Goal: Task Accomplishment & Management: Manage account settings

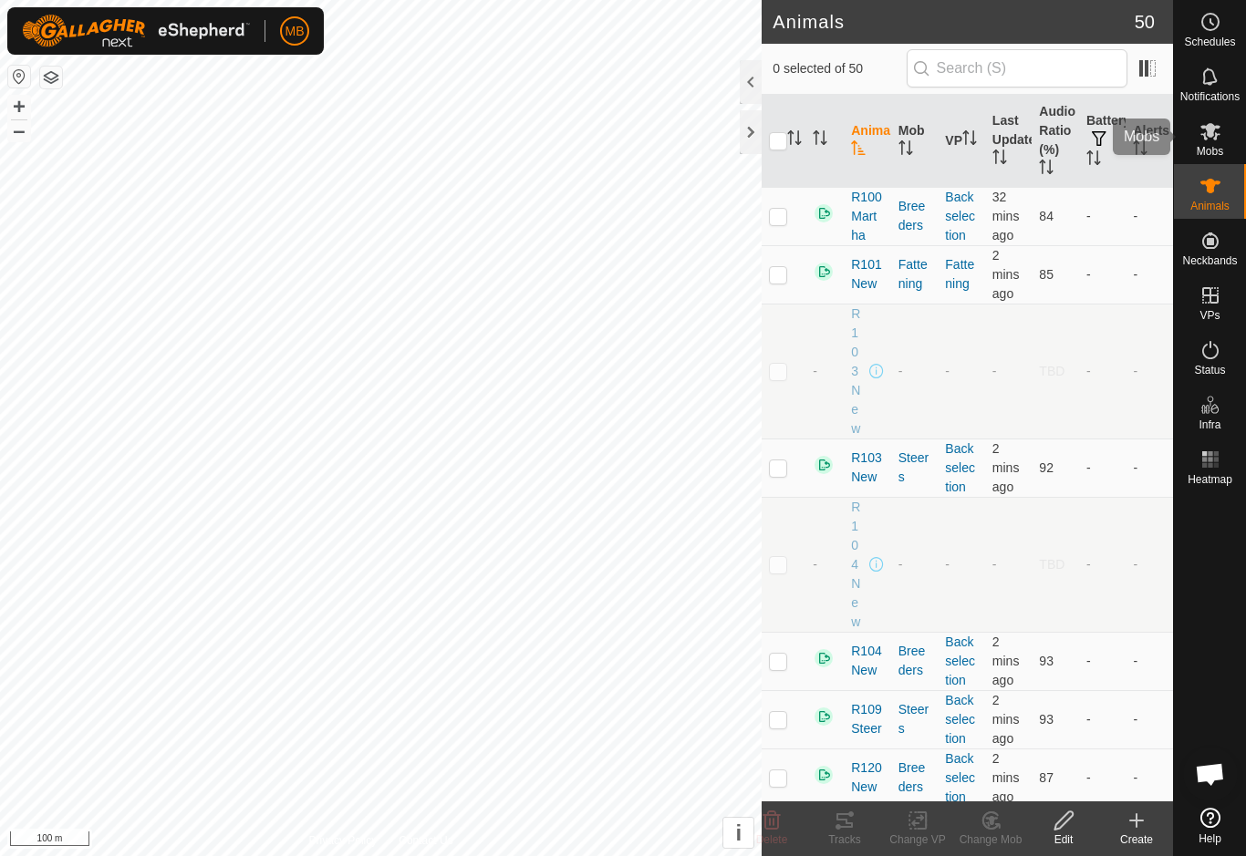
click at [1217, 117] on es-mob-svg-icon at bounding box center [1210, 131] width 33 height 29
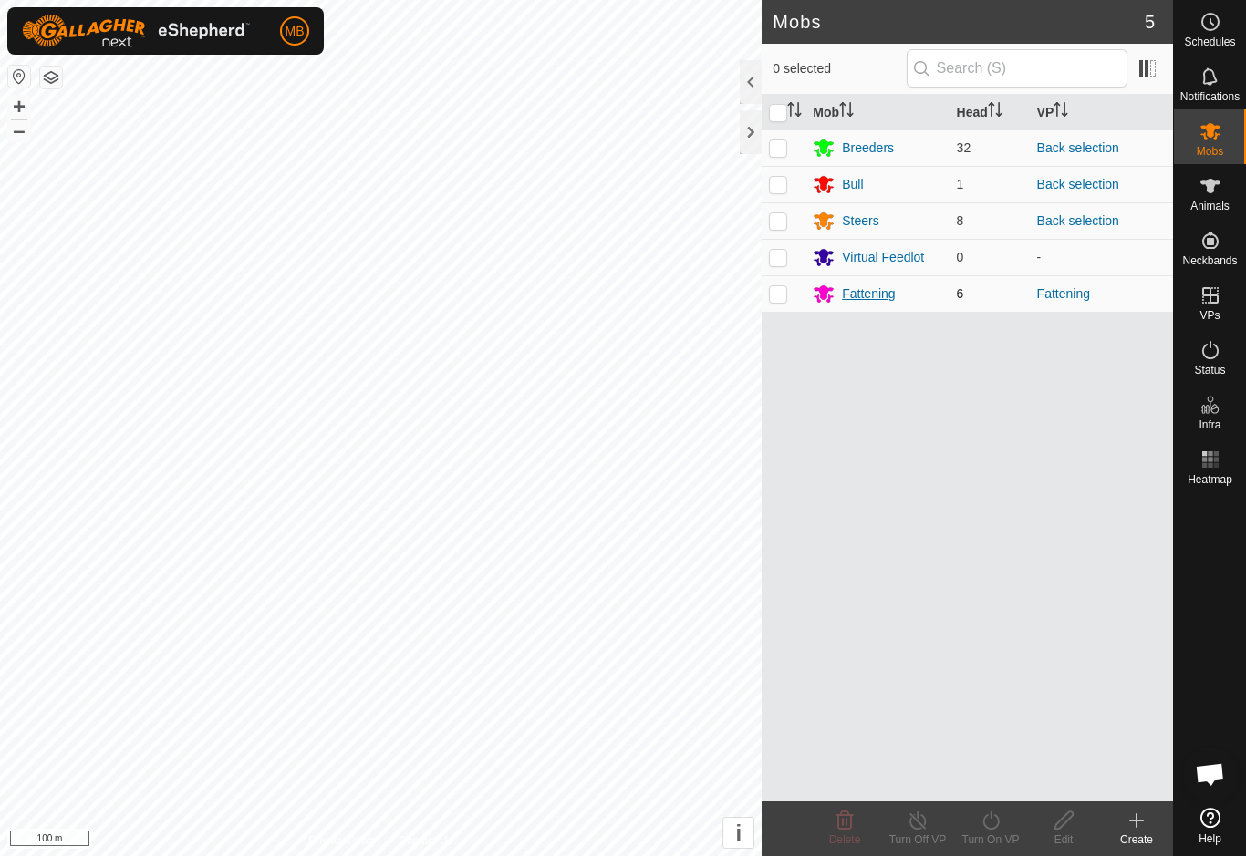
click at [886, 297] on div "Fattening" at bounding box center [868, 294] width 53 height 19
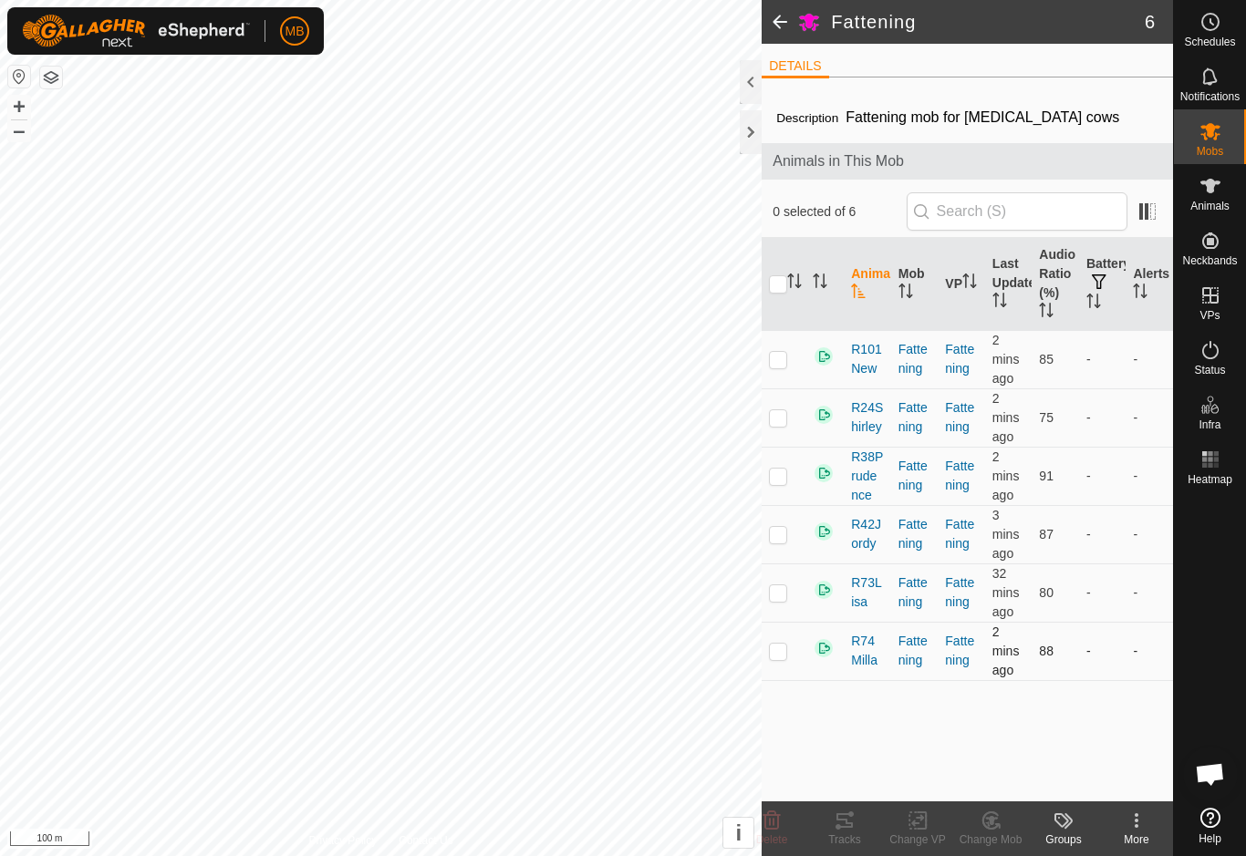
click at [779, 664] on td at bounding box center [783, 651] width 44 height 58
click at [784, 663] on td at bounding box center [783, 651] width 44 height 58
checkbox input "false"
click at [779, 370] on td at bounding box center [783, 359] width 44 height 58
click at [775, 370] on td at bounding box center [783, 359] width 44 height 58
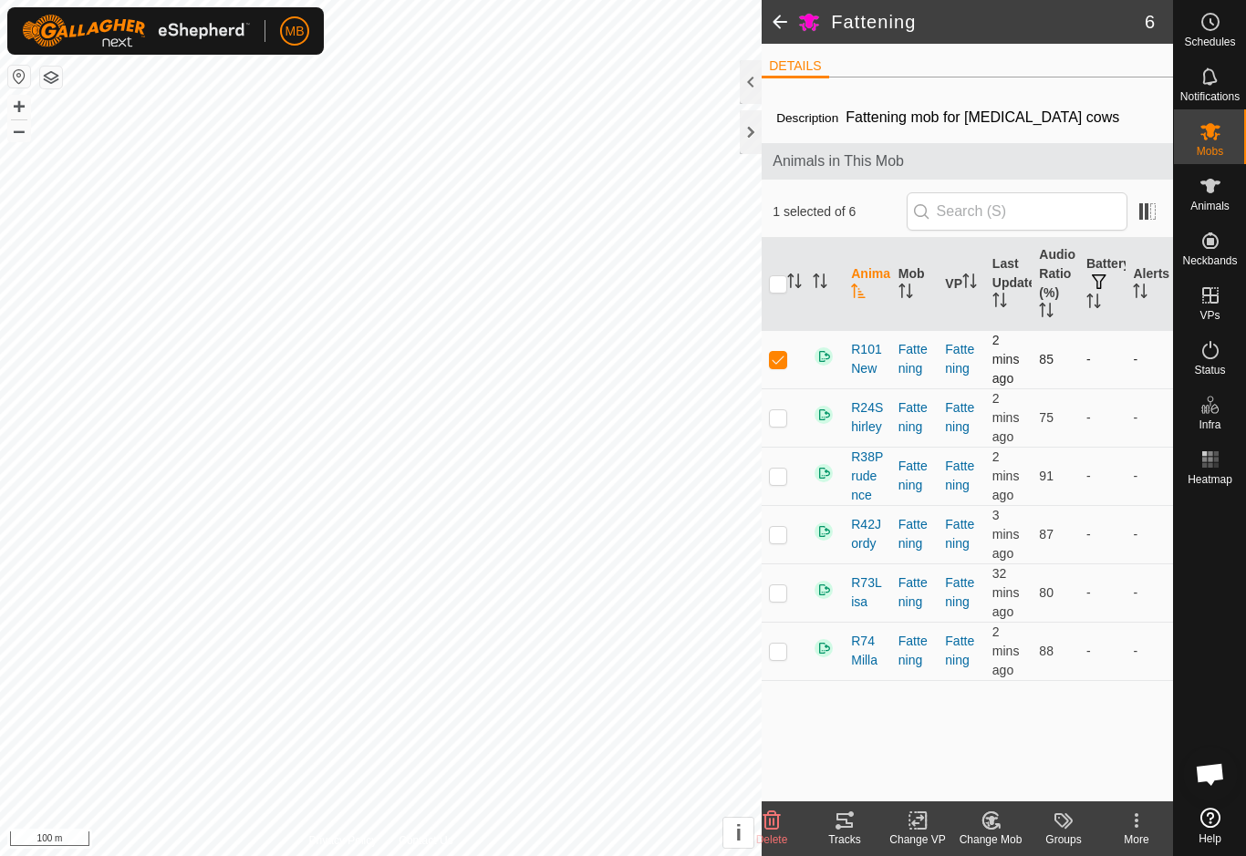
checkbox input "false"
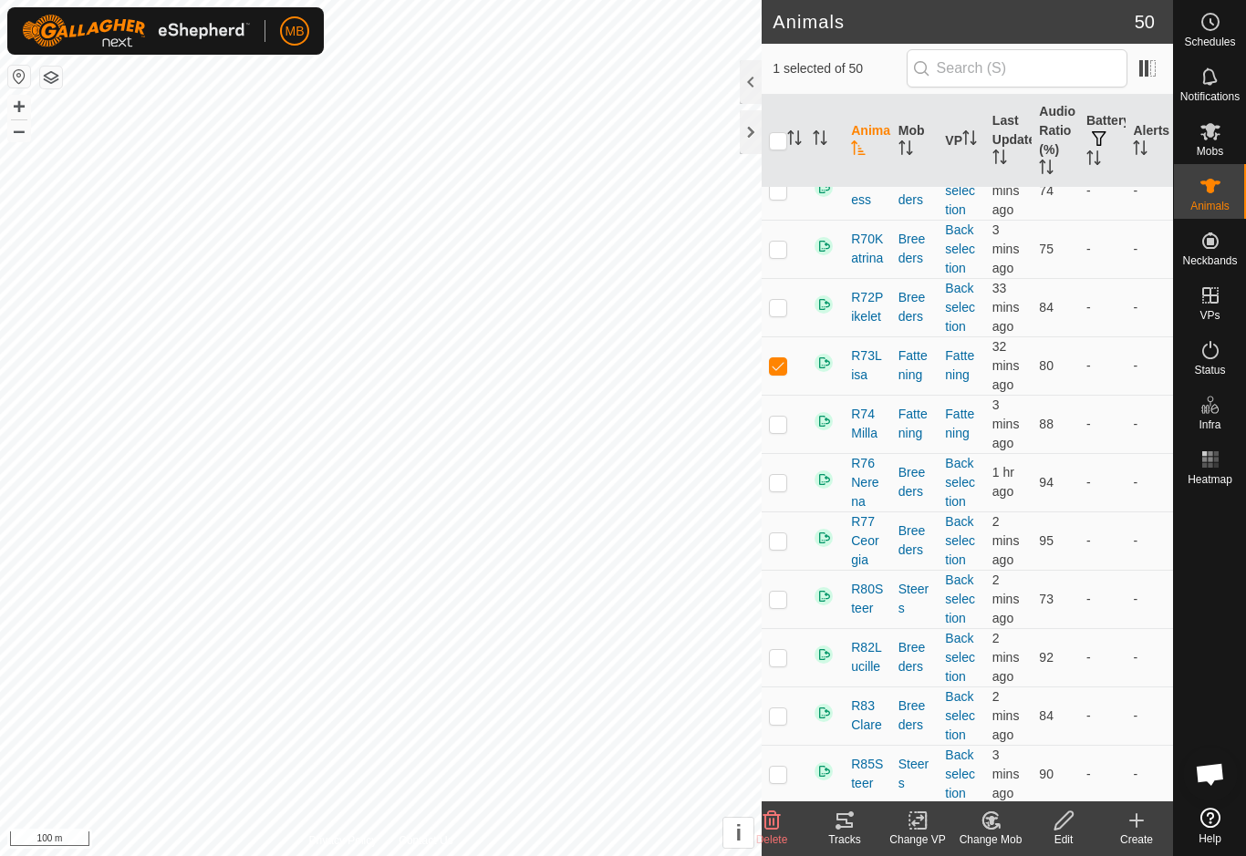
scroll to position [1971, 0]
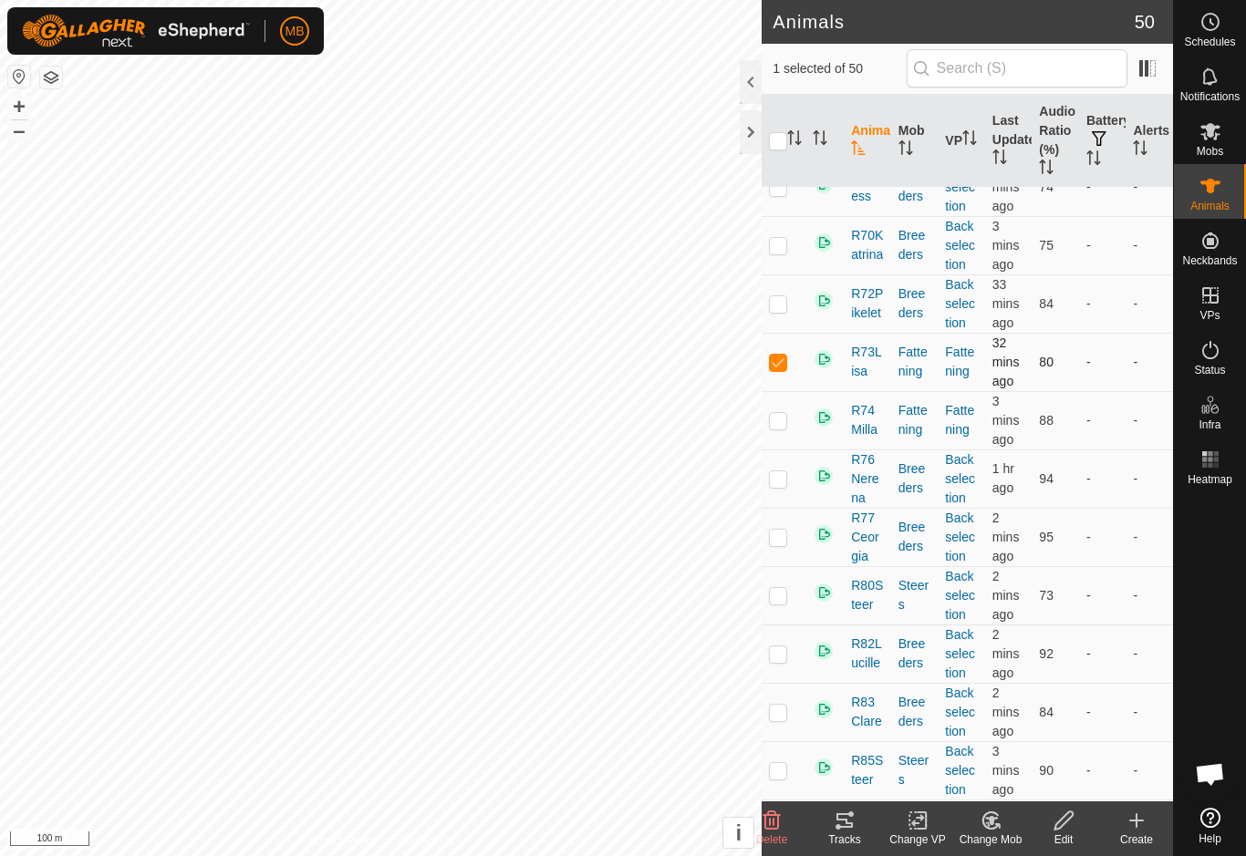
click at [792, 362] on td at bounding box center [783, 362] width 44 height 58
checkbox input "false"
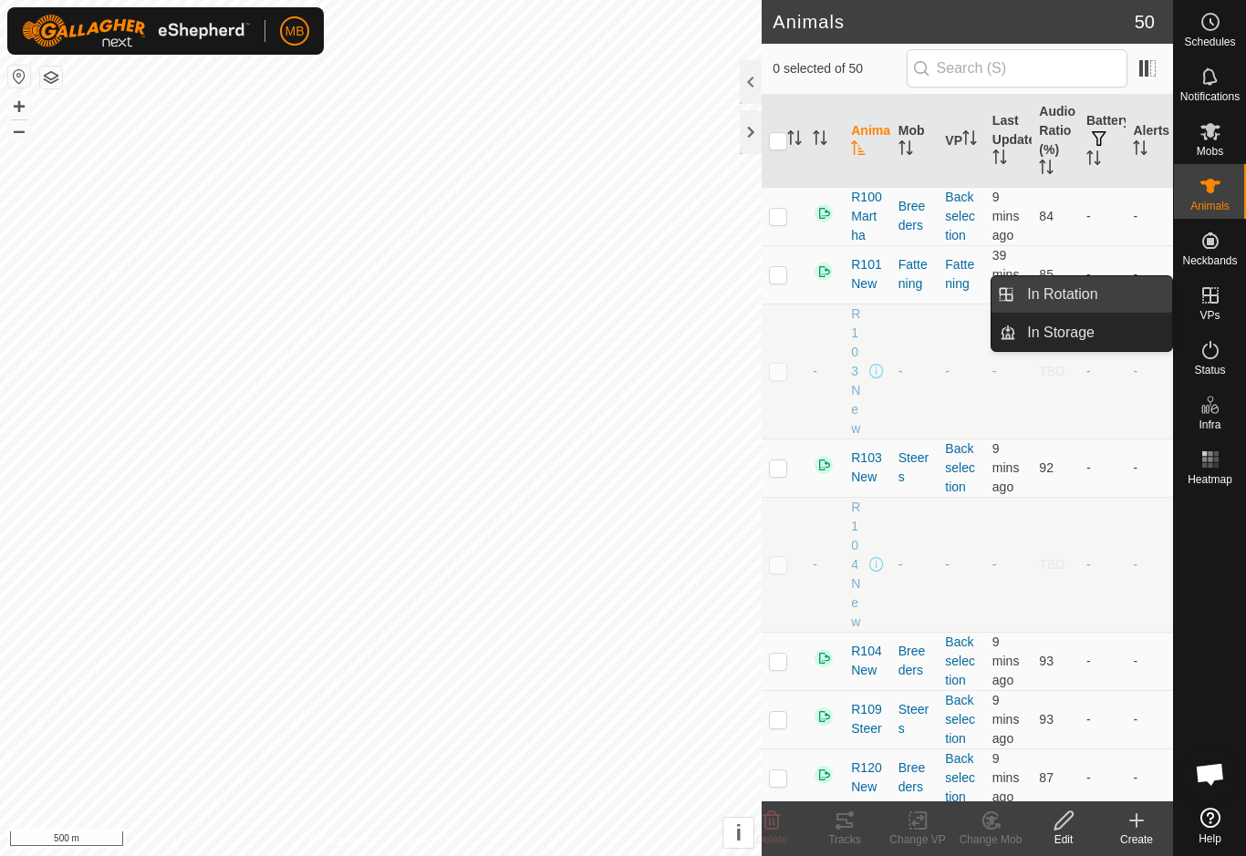
click at [1102, 290] on link "In Rotation" at bounding box center [1094, 294] width 156 height 36
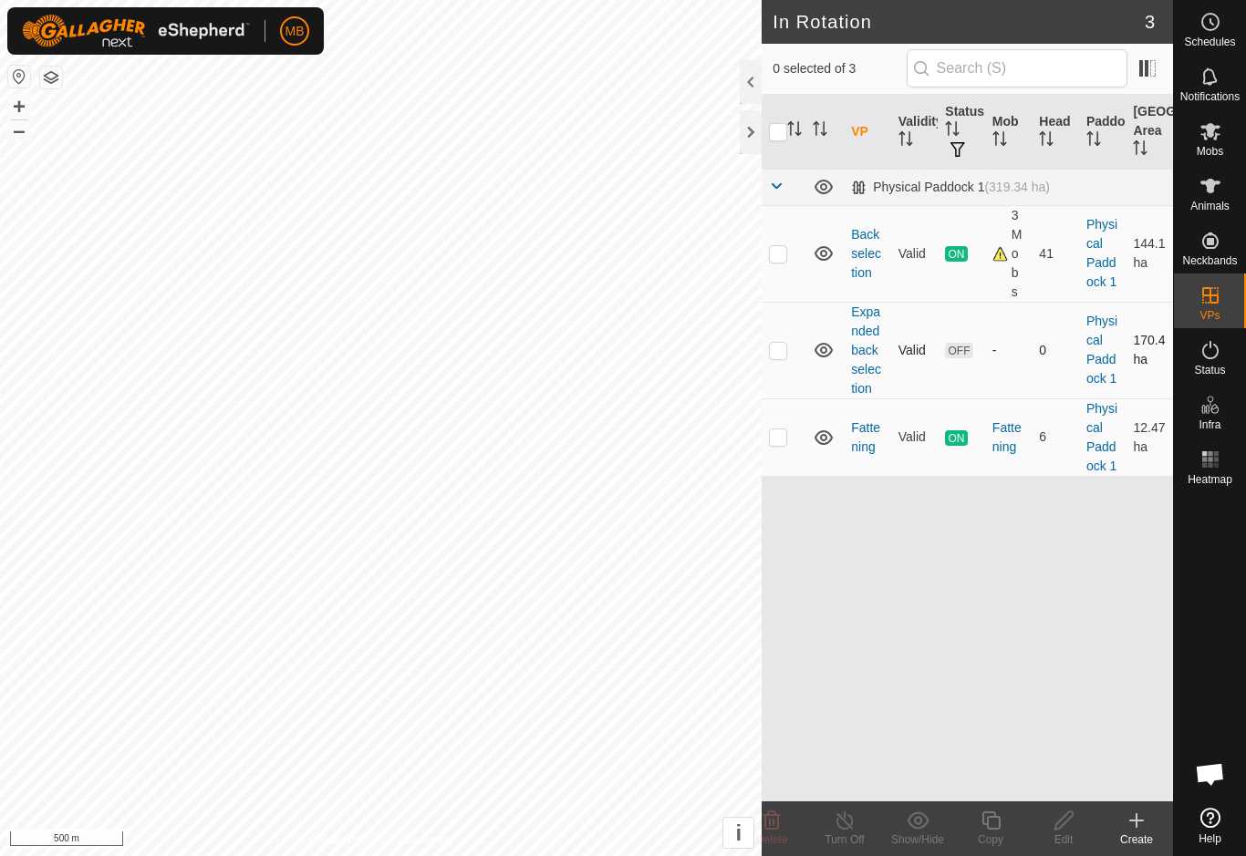
click at [779, 350] on p-checkbox at bounding box center [778, 350] width 18 height 15
click at [780, 812] on icon at bounding box center [772, 821] width 22 height 22
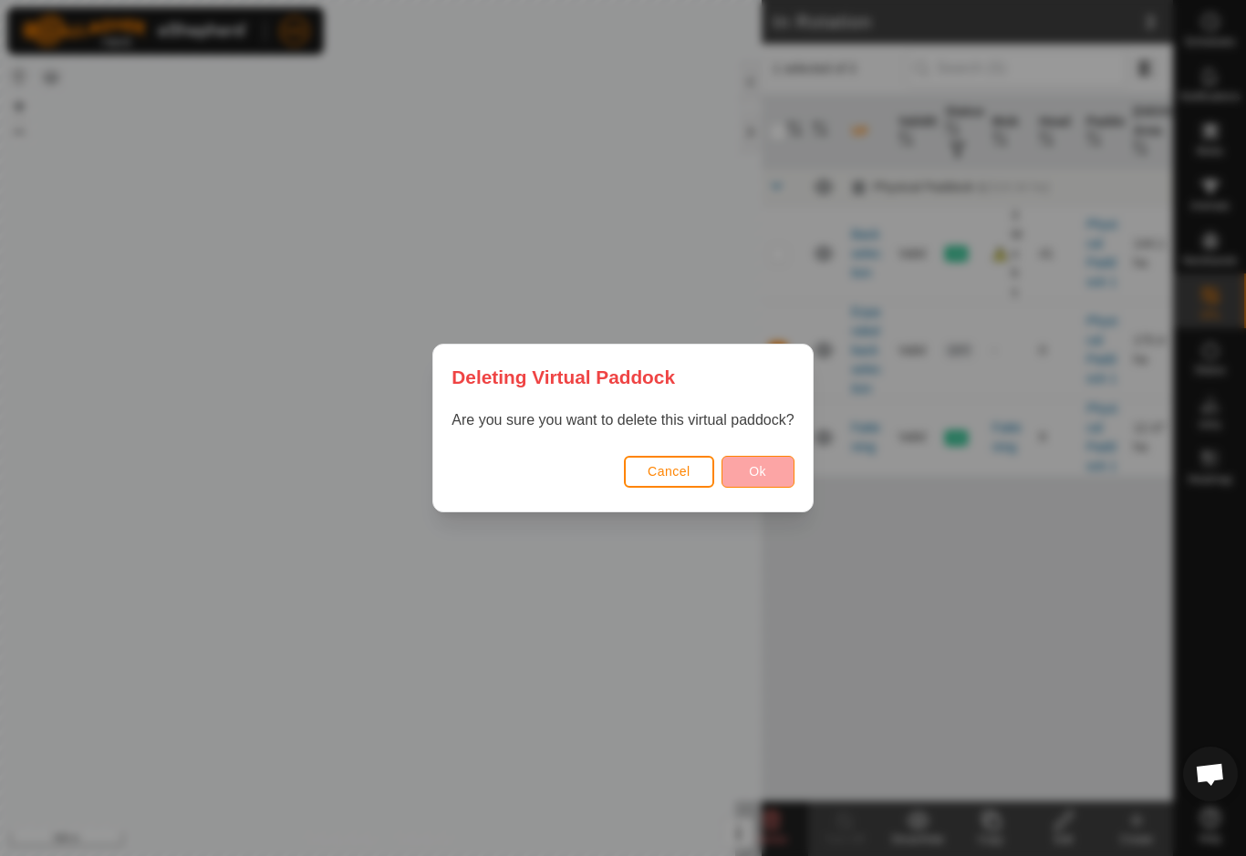
click at [779, 474] on button "Ok" at bounding box center [757, 472] width 73 height 32
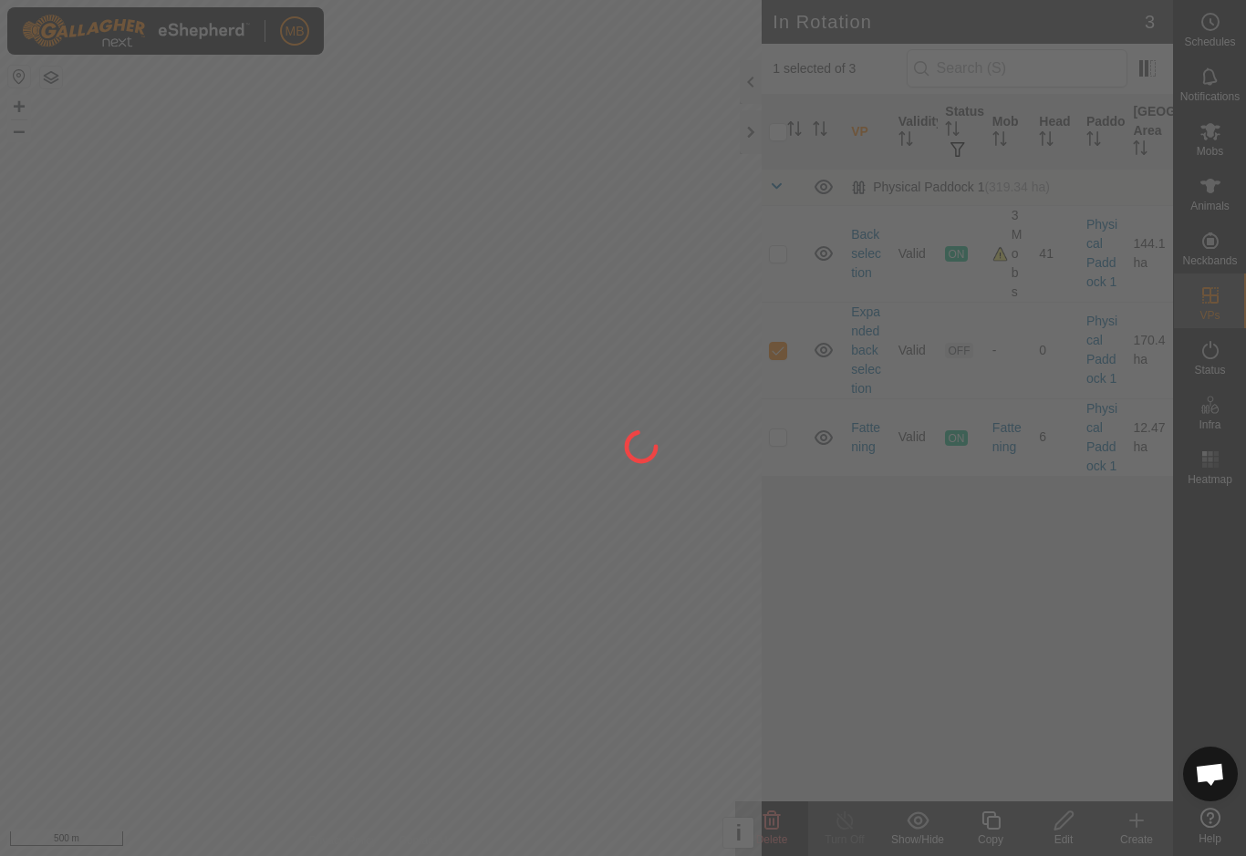
checkbox input "false"
